Goal: Task Accomplishment & Management: Use online tool/utility

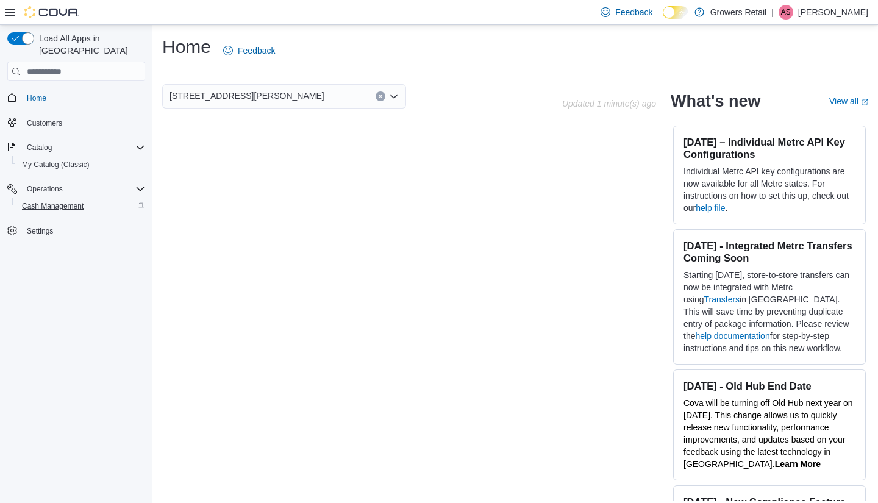
click at [58, 201] on span "Cash Management" at bounding box center [53, 206] width 62 height 10
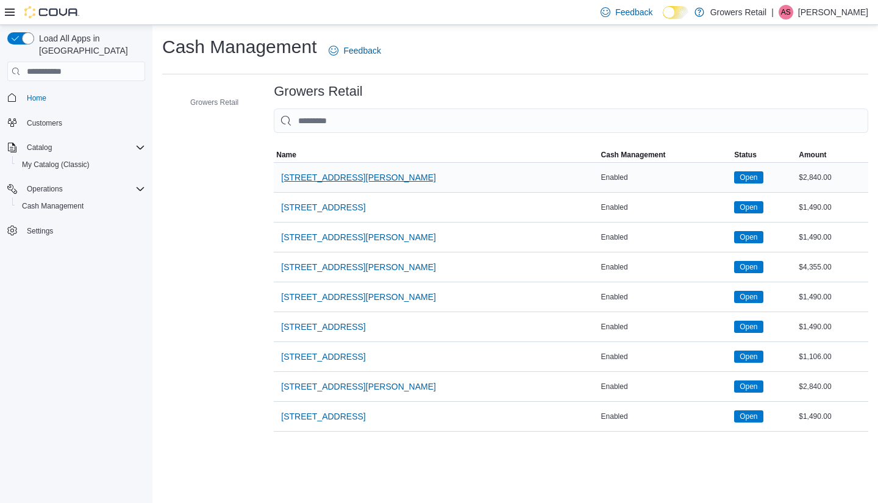
click at [313, 178] on span "[STREET_ADDRESS][PERSON_NAME]" at bounding box center [358, 177] width 155 height 12
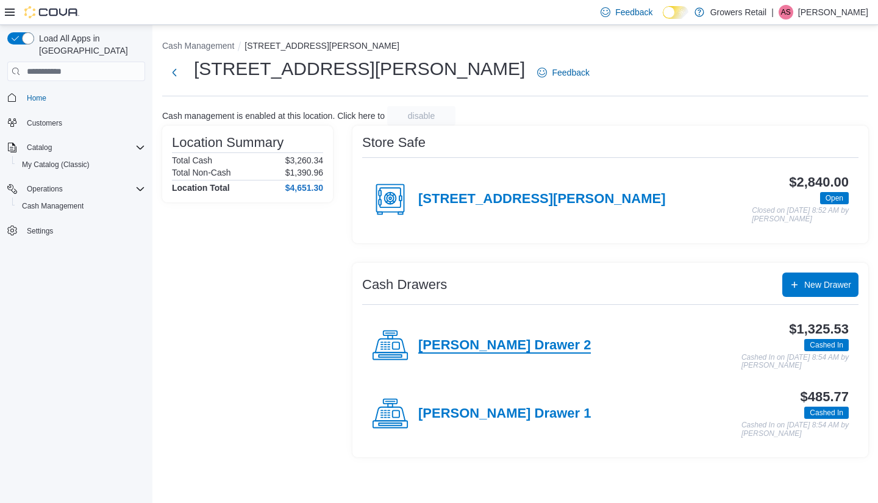
click at [507, 340] on h4 "[PERSON_NAME] Drawer 2" at bounding box center [504, 346] width 173 height 16
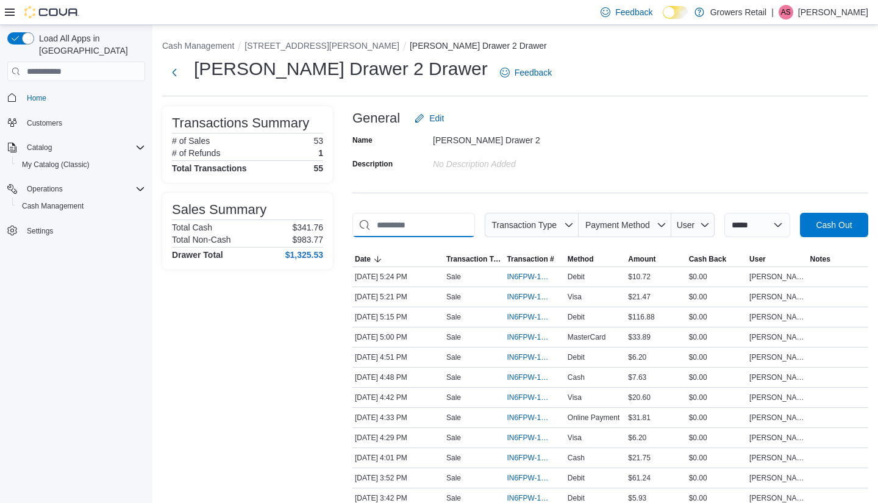
click at [418, 229] on input "This is a search bar. As you type, the results lower in the page will automatic…" at bounding box center [413, 225] width 123 height 24
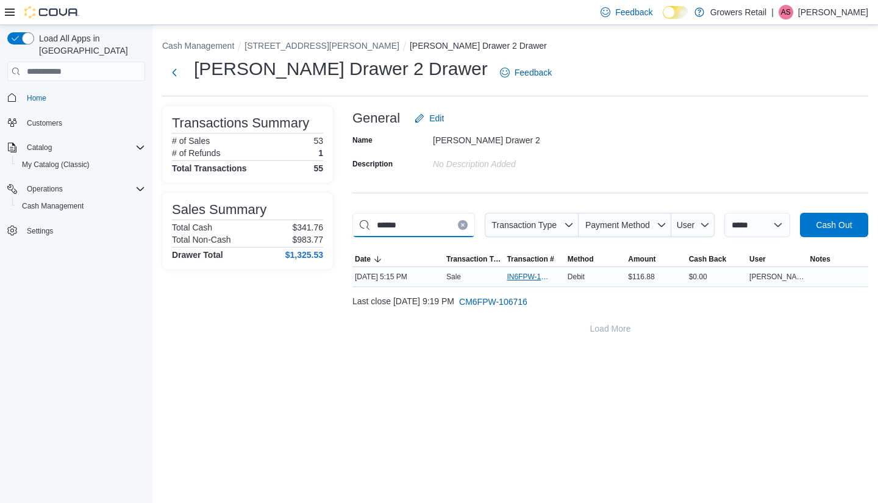
type input "******"
click at [517, 282] on span "IN6FPW-1994856" at bounding box center [528, 277] width 43 height 10
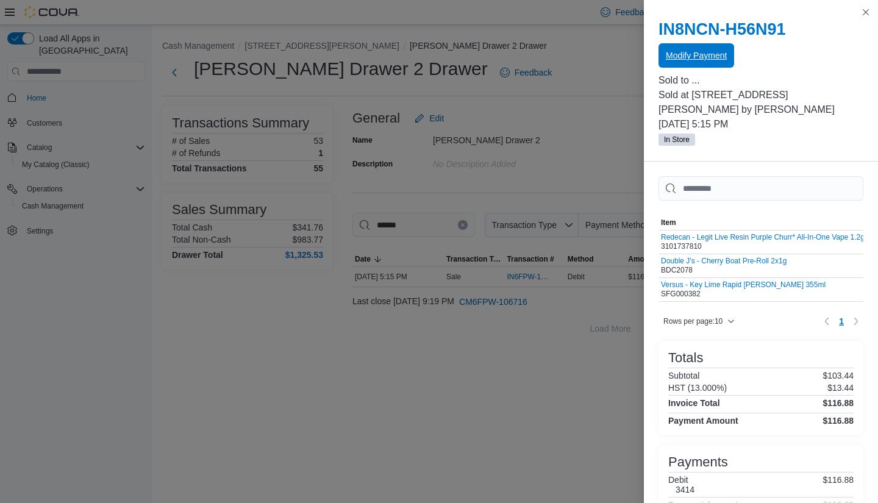
click at [710, 57] on span "Modify Payment" at bounding box center [696, 55] width 61 height 12
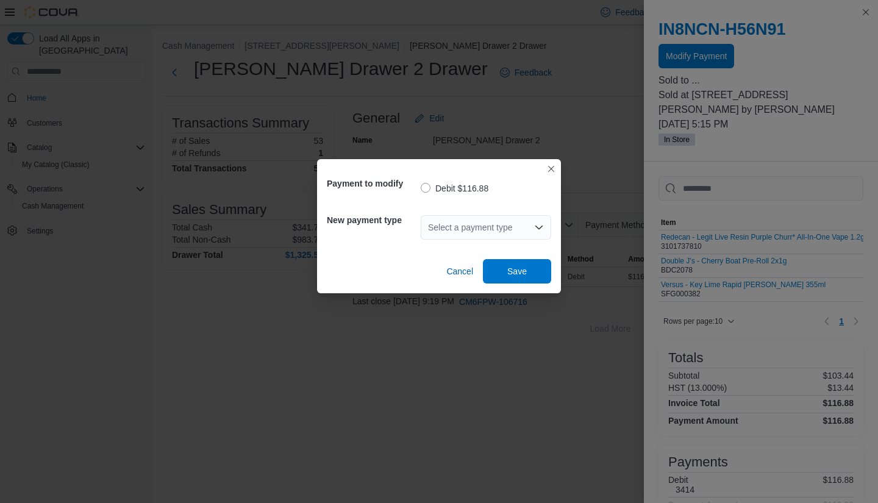
click at [532, 229] on div "Select a payment type" at bounding box center [486, 227] width 130 height 24
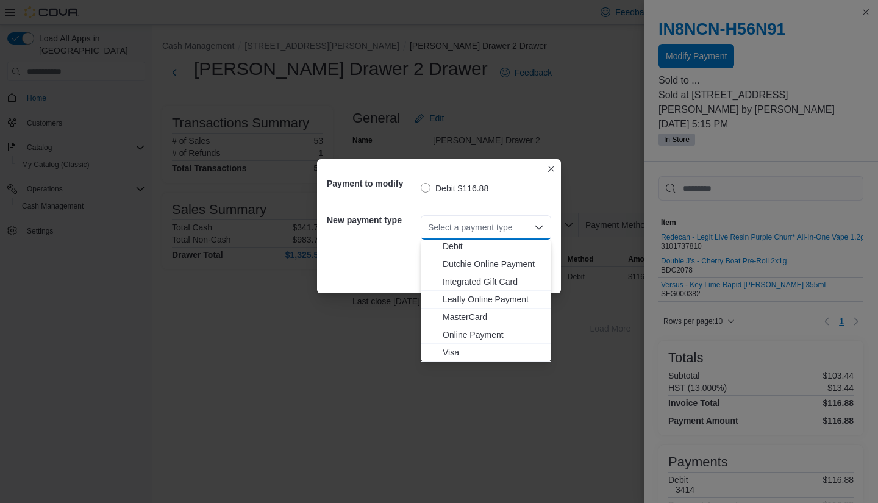
scroll to position [20, 0]
click at [454, 355] on span "Visa" at bounding box center [493, 352] width 101 height 12
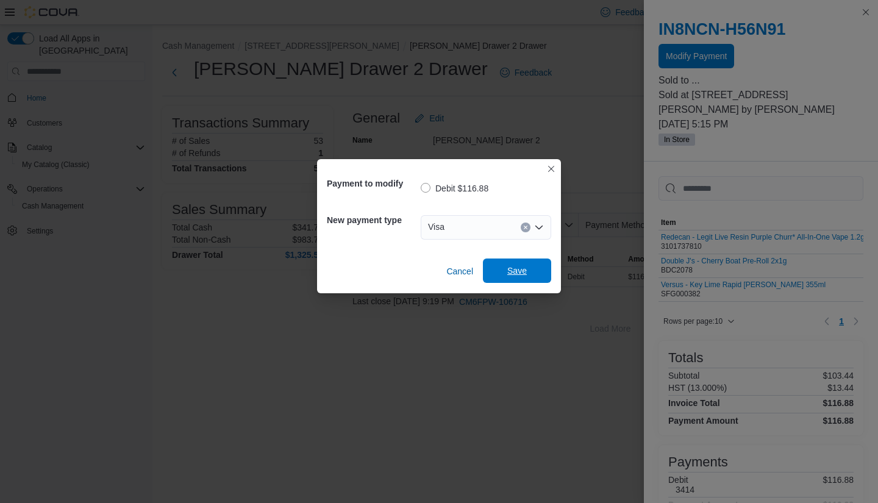
click at [532, 265] on span "Save" at bounding box center [517, 271] width 54 height 24
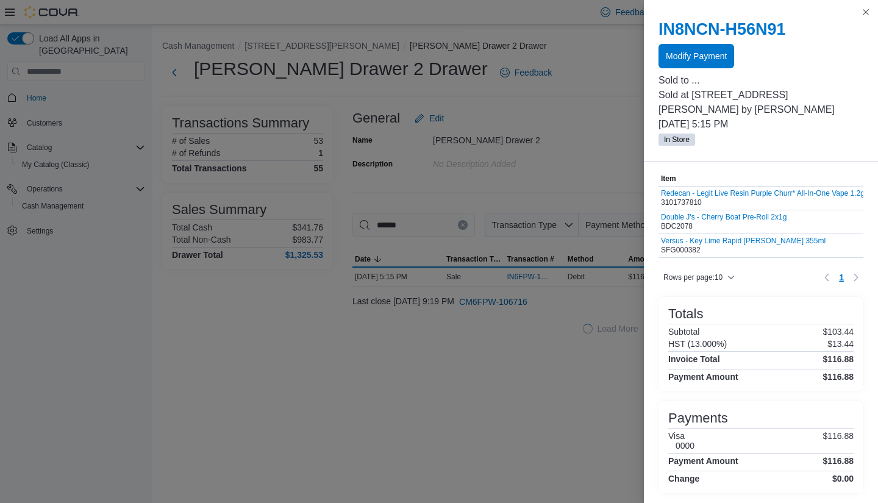
scroll to position [43, 0]
click at [868, 16] on button "Close this dialog" at bounding box center [866, 11] width 15 height 15
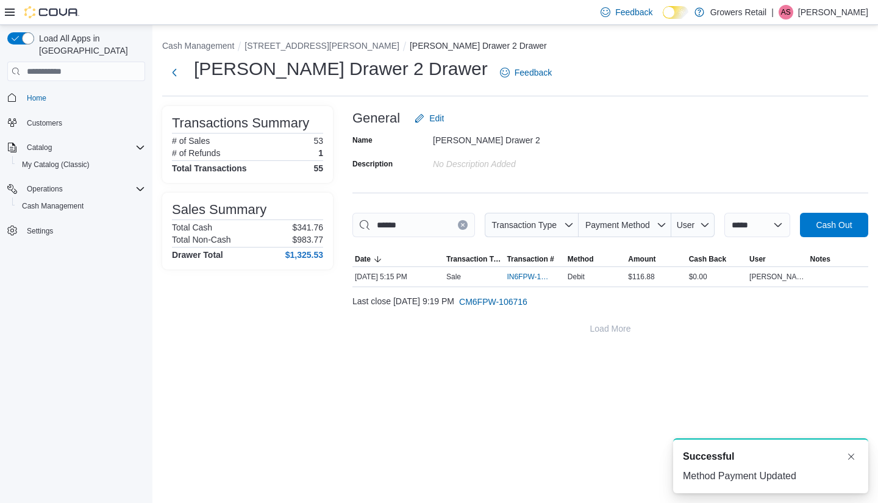
scroll to position [0, 0]
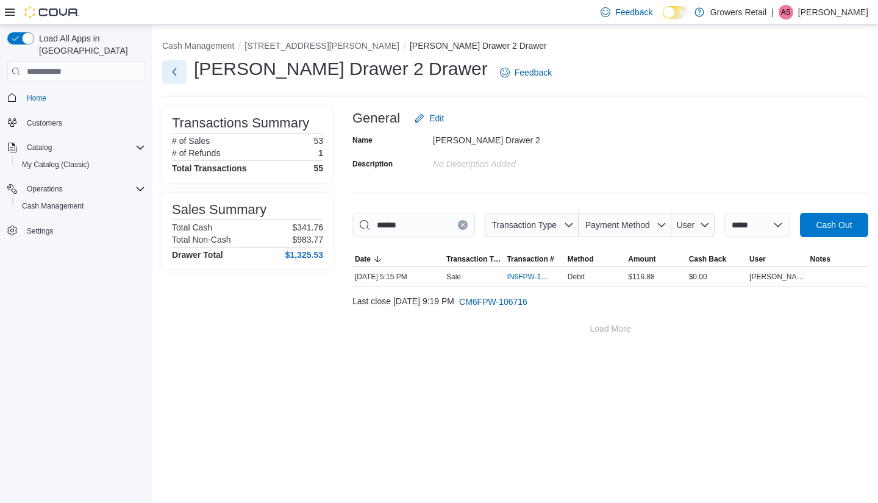
click at [171, 76] on button "Next" at bounding box center [174, 72] width 24 height 24
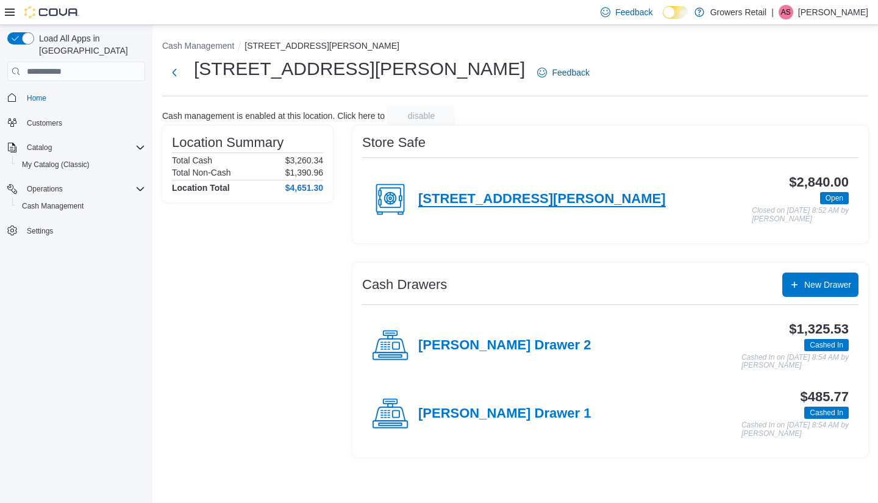
click at [479, 203] on h4 "[STREET_ADDRESS][PERSON_NAME]" at bounding box center [542, 199] width 248 height 16
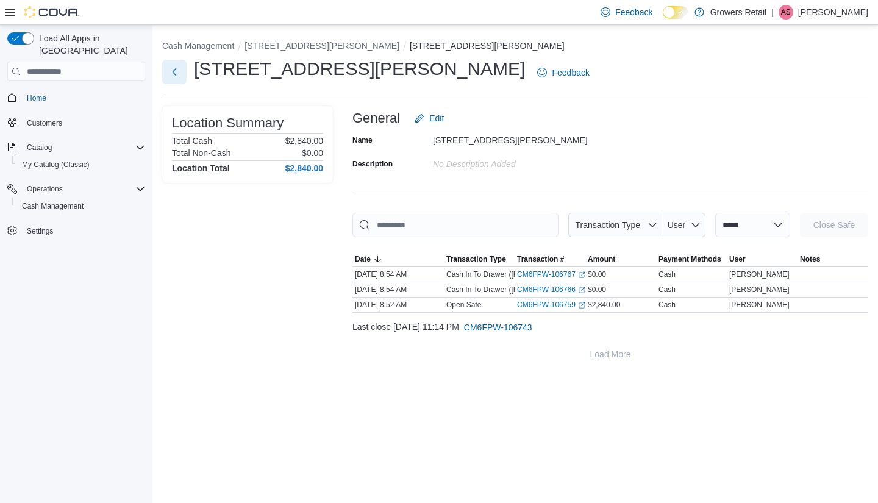
click at [173, 65] on button "Next" at bounding box center [174, 72] width 24 height 24
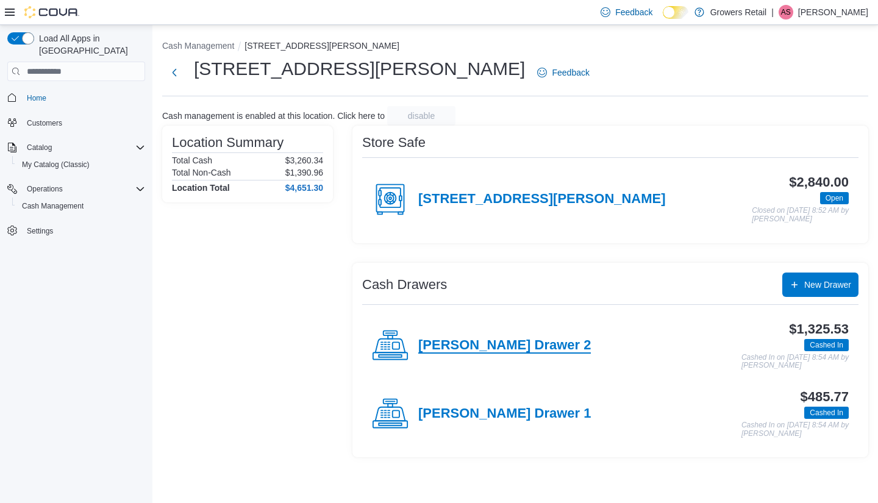
click at [455, 340] on h4 "[PERSON_NAME] Drawer 2" at bounding box center [504, 346] width 173 height 16
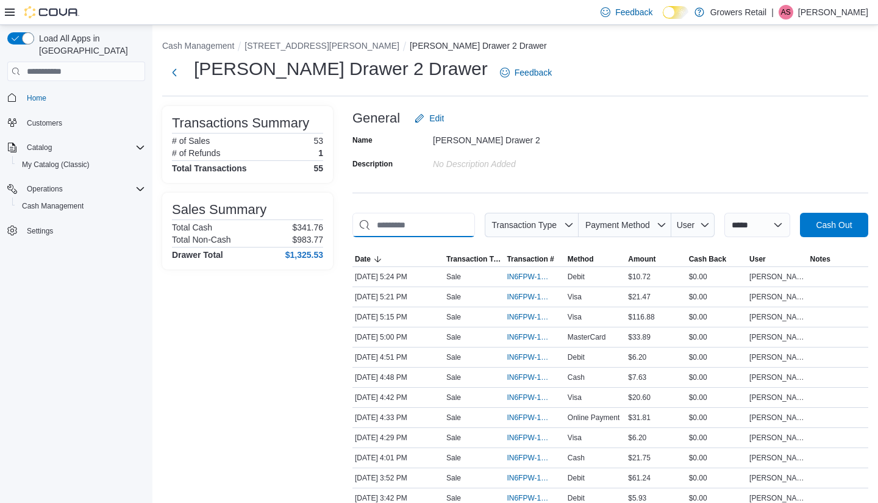
click at [475, 226] on input "This is a search bar. As you type, the results lower in the page will automatic…" at bounding box center [413, 225] width 123 height 24
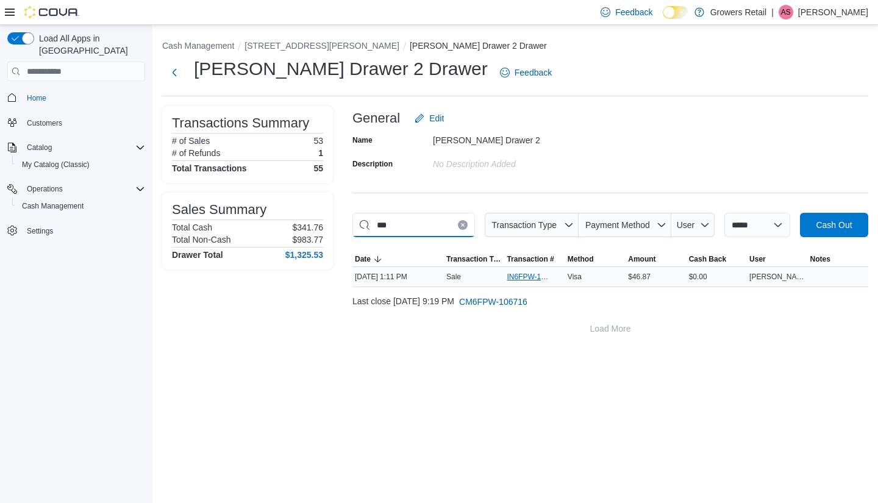
type input "***"
click at [528, 282] on span "IN6FPW-1994548" at bounding box center [528, 277] width 43 height 10
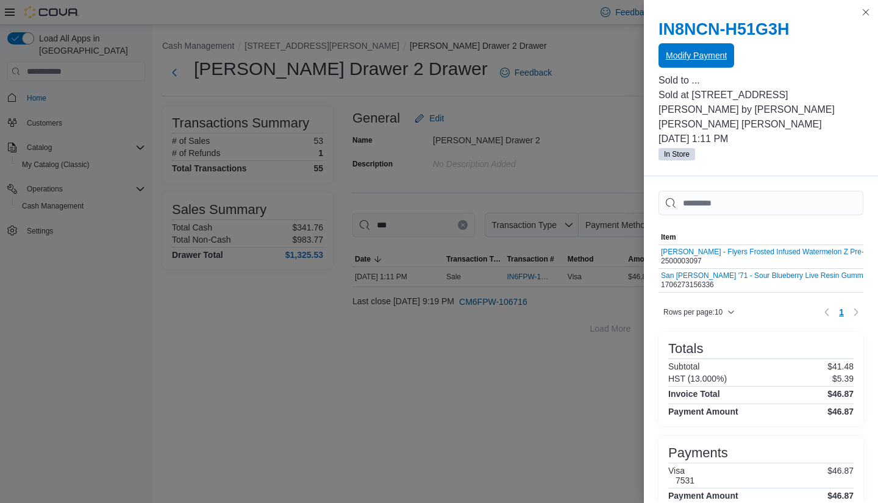
click at [723, 57] on span "Modify Payment" at bounding box center [696, 55] width 61 height 12
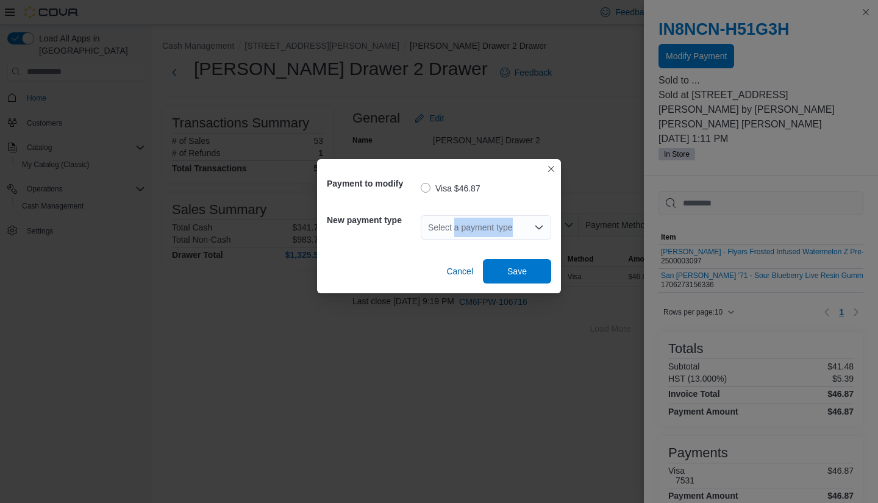
click at [454, 233] on div "Select a payment type" at bounding box center [486, 227] width 130 height 24
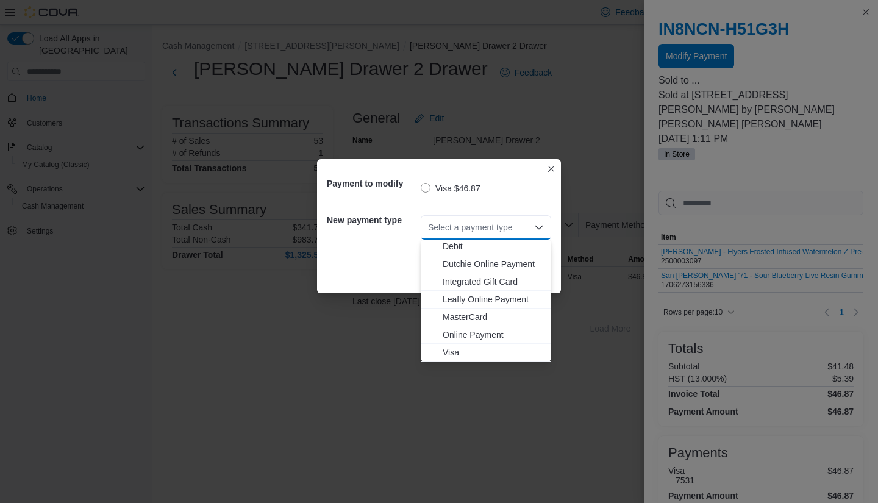
scroll to position [20, 0]
click at [467, 318] on span "MasterCard" at bounding box center [493, 317] width 101 height 12
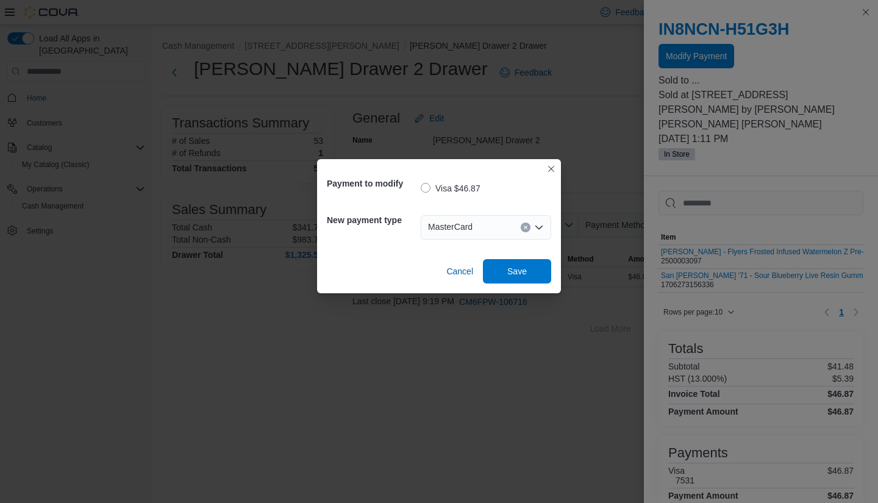
click at [522, 227] on button "Clear input" at bounding box center [526, 228] width 10 height 10
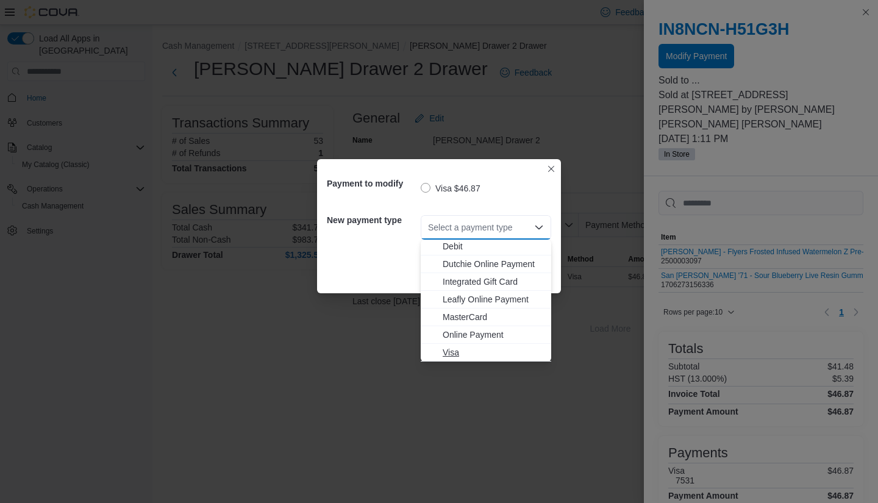
click at [451, 355] on span "Visa" at bounding box center [493, 352] width 101 height 12
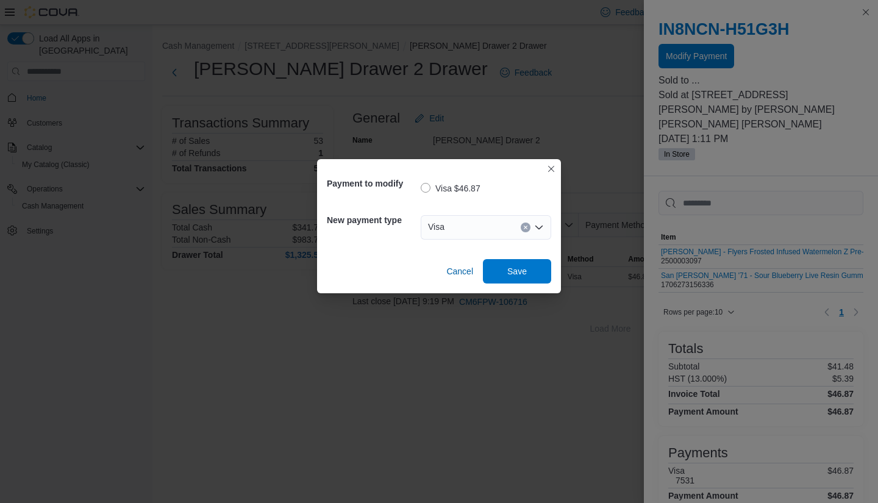
click at [526, 231] on button "Clear input" at bounding box center [526, 228] width 10 height 10
click at [526, 215] on div "Select a payment type Combo box. Selected. Combo box input. Select a payment ty…" at bounding box center [486, 227] width 130 height 39
click at [526, 227] on div "Select a payment type" at bounding box center [486, 227] width 130 height 24
click at [512, 235] on div "Select a payment type" at bounding box center [486, 227] width 130 height 24
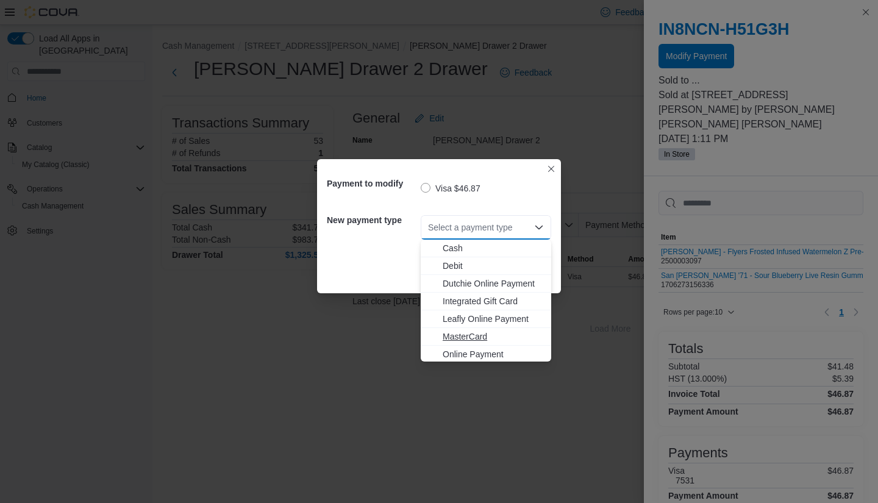
click at [461, 338] on span "MasterCard" at bounding box center [493, 336] width 101 height 12
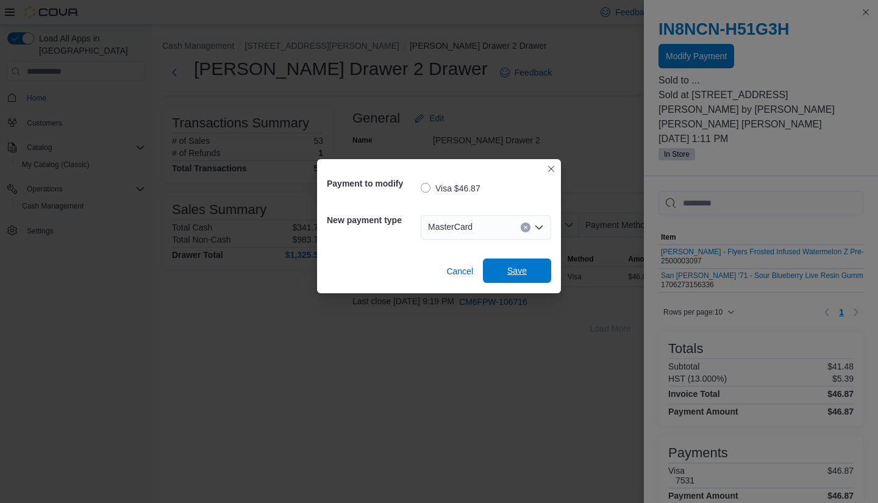
click at [523, 273] on span "Save" at bounding box center [517, 271] width 20 height 12
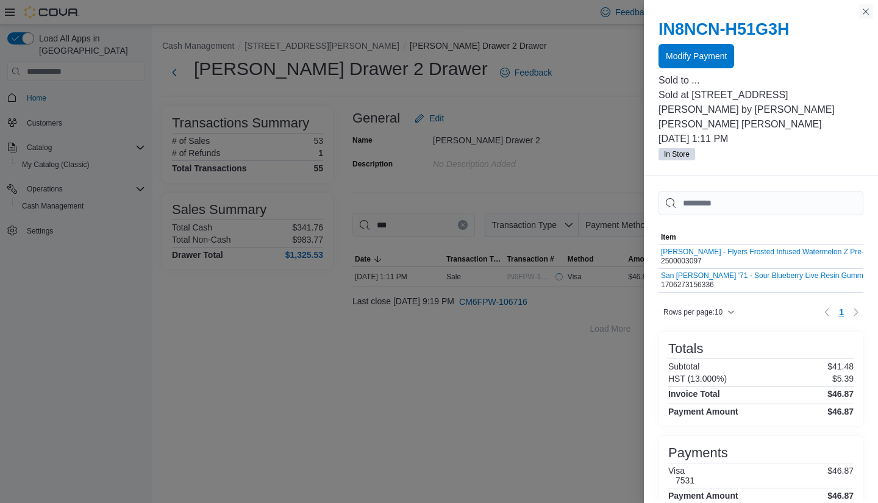
click at [869, 11] on button "Close this dialog" at bounding box center [866, 11] width 15 height 15
click at [866, 12] on button "Close this dialog" at bounding box center [866, 11] width 15 height 15
